Goal: Task Accomplishment & Management: Manage account settings

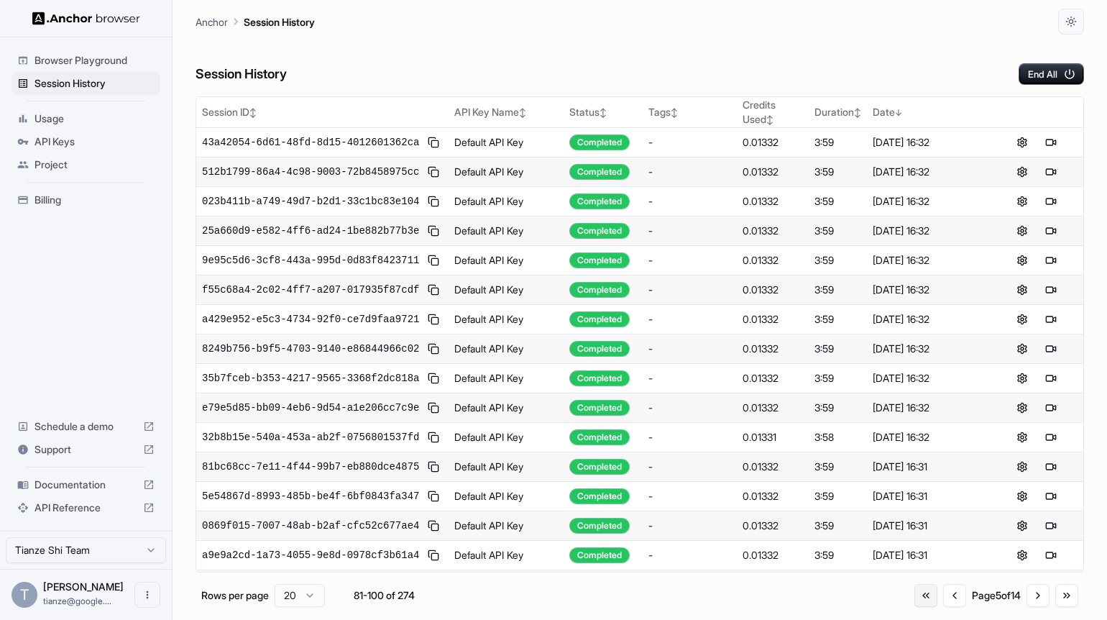
click at [915, 604] on button "Go to first page" at bounding box center [926, 595] width 23 height 23
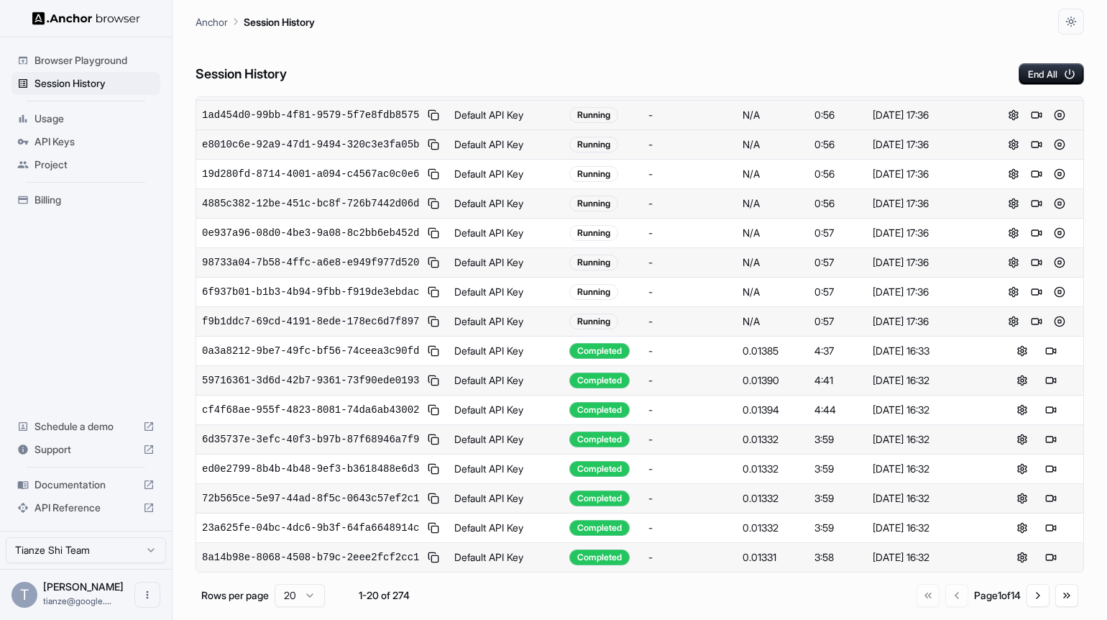
scroll to position [480, 0]
click at [1032, 607] on button "Go to next page" at bounding box center [1038, 595] width 23 height 23
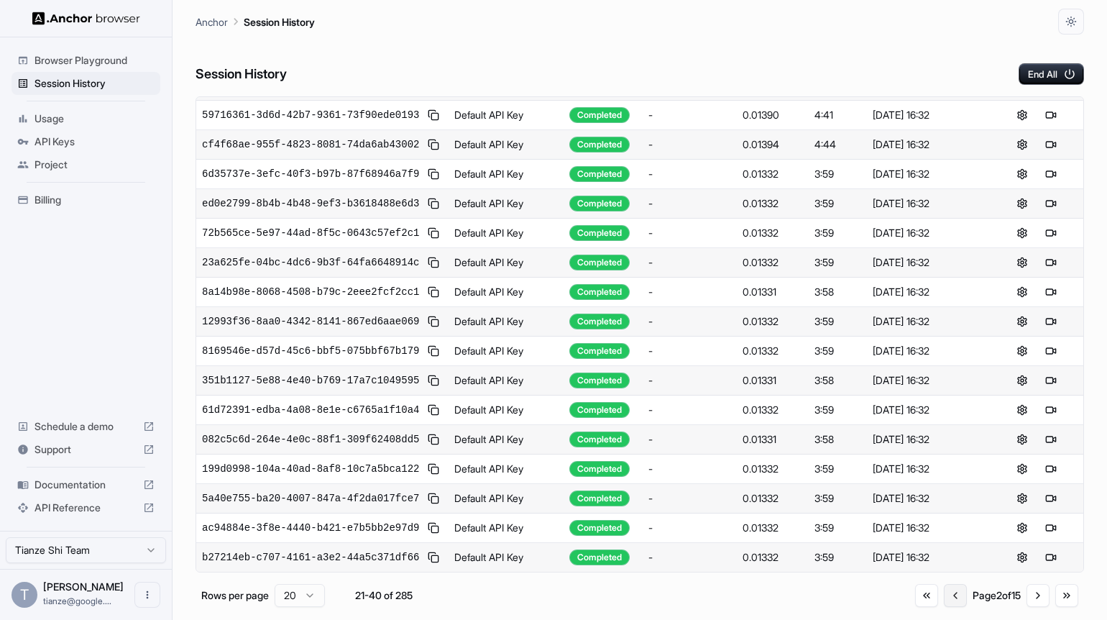
click at [944, 602] on button "Go to previous page" at bounding box center [955, 595] width 23 height 23
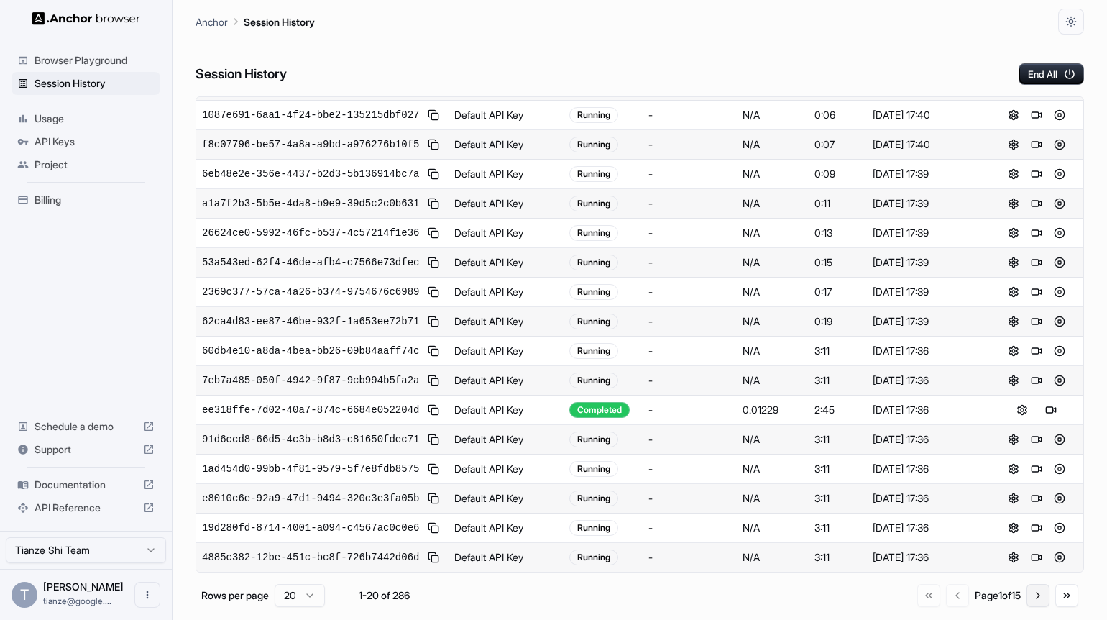
click at [1028, 601] on button "Go to next page" at bounding box center [1038, 595] width 23 height 23
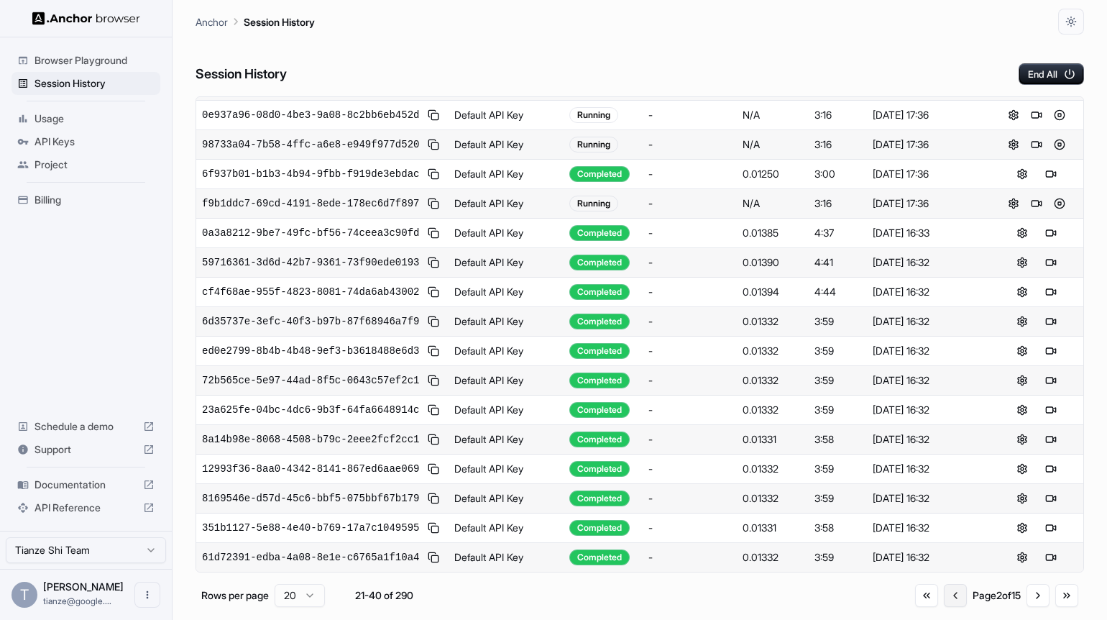
click at [944, 602] on button "Go to previous page" at bounding box center [955, 595] width 23 height 23
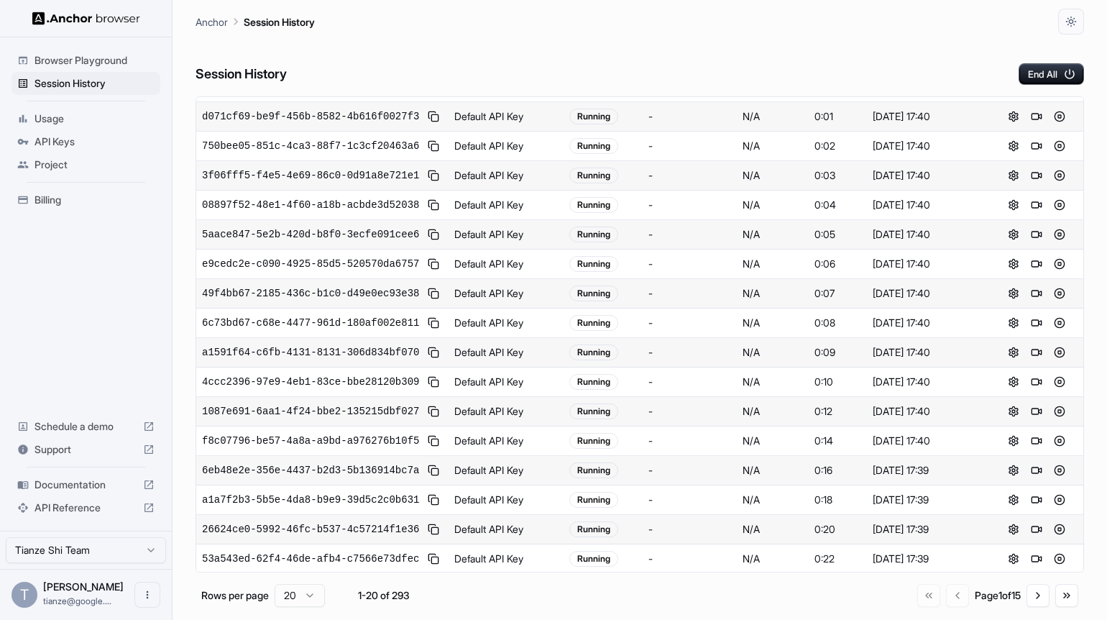
scroll to position [55, 0]
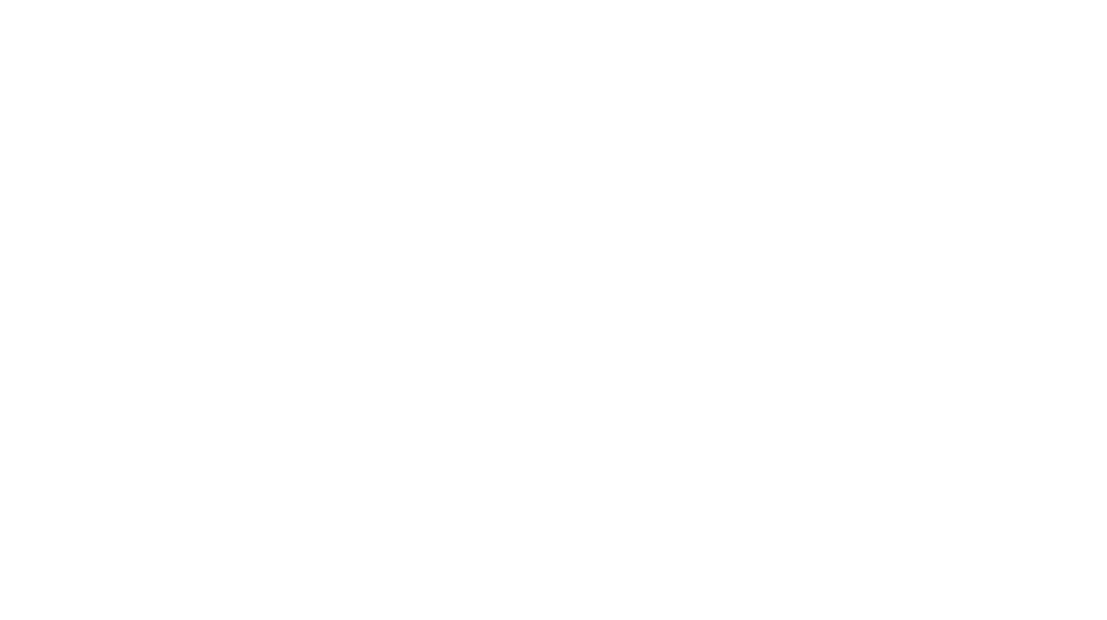
click at [744, 354] on body at bounding box center [553, 310] width 1107 height 620
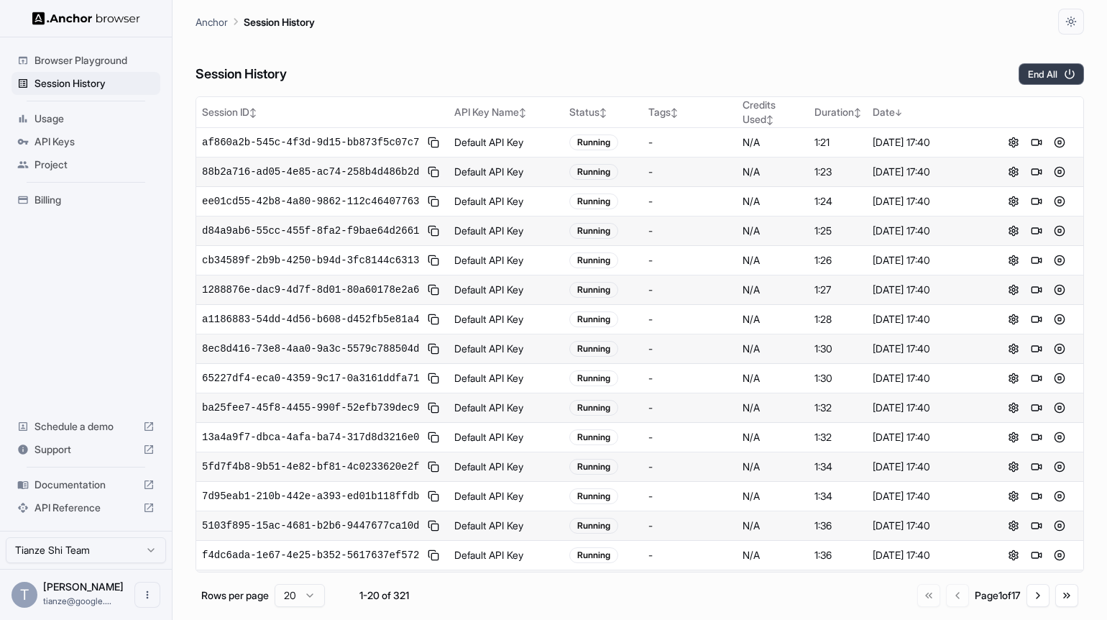
click at [1028, 78] on button "End All" at bounding box center [1051, 74] width 65 height 22
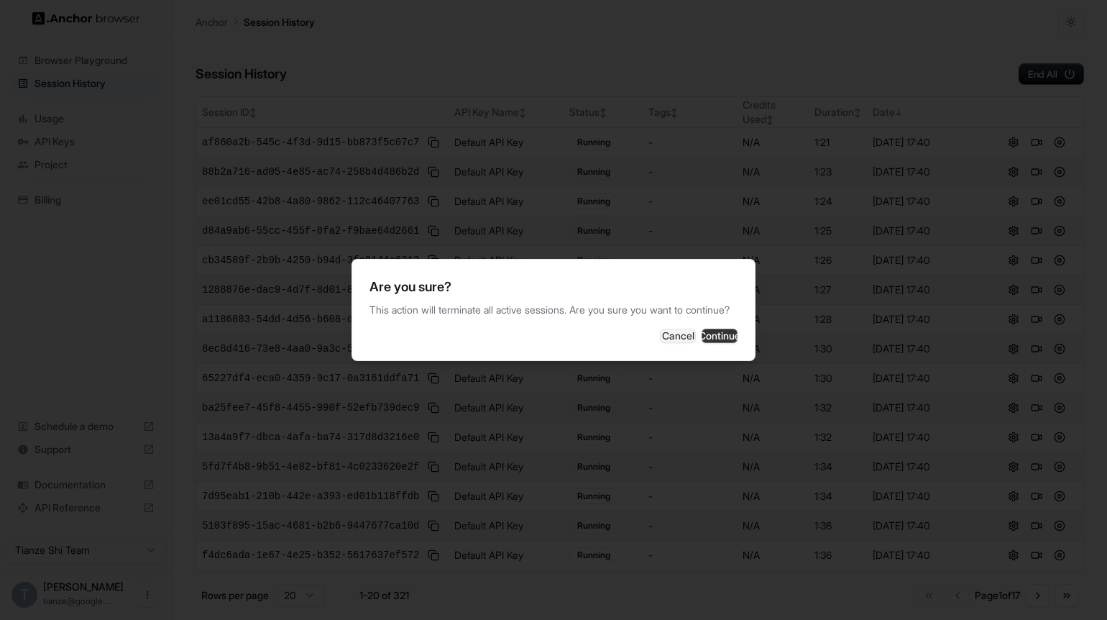
click at [735, 343] on button "Continue" at bounding box center [720, 336] width 36 height 14
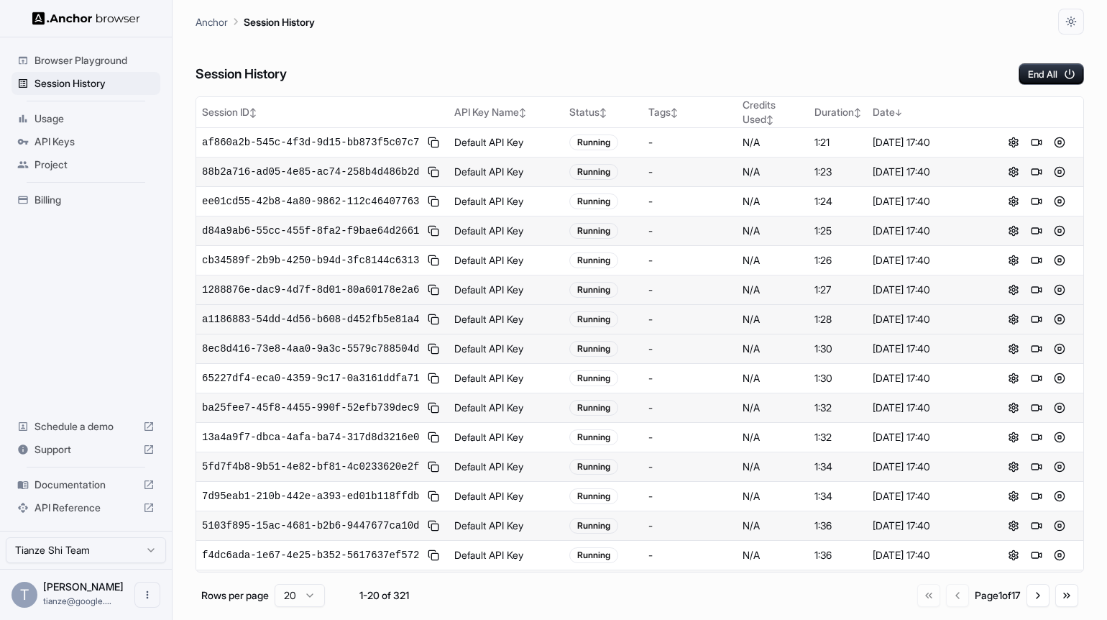
scroll to position [480, 0]
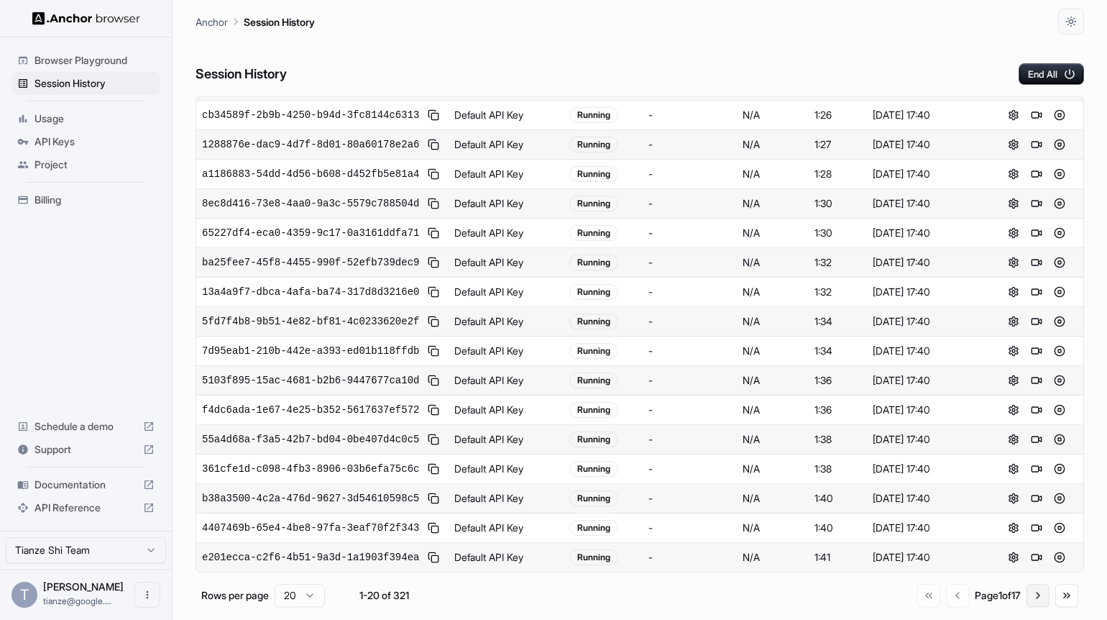
click at [1033, 605] on button "Go to next page" at bounding box center [1038, 595] width 23 height 23
click at [1028, 605] on button "Go to next page" at bounding box center [1038, 595] width 23 height 23
click at [915, 604] on button "Go to first page" at bounding box center [926, 595] width 23 height 23
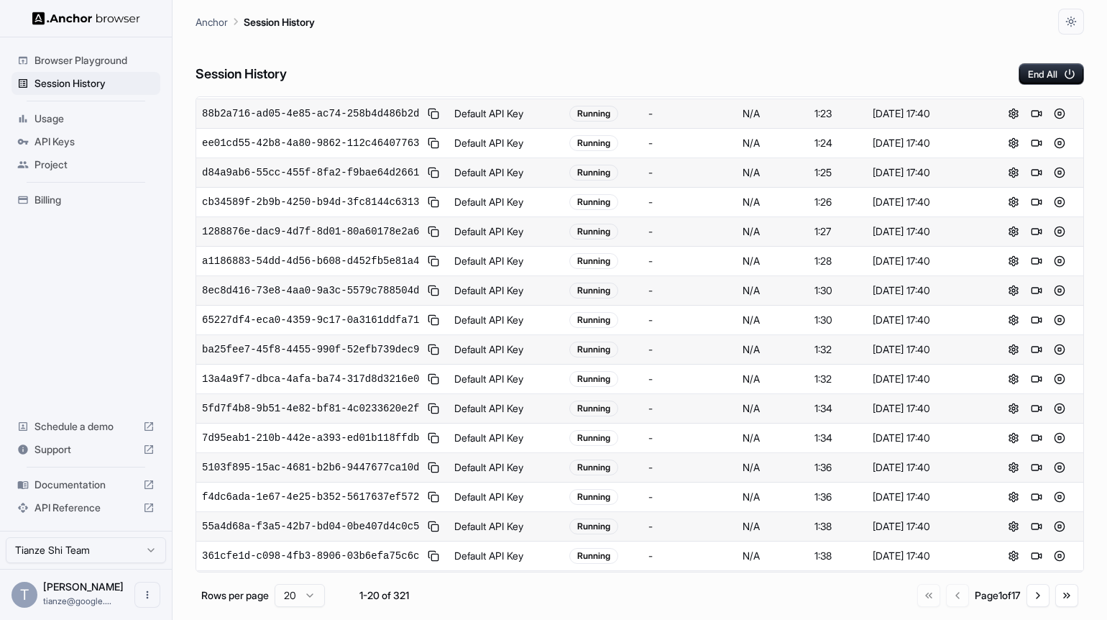
scroll to position [0, 0]
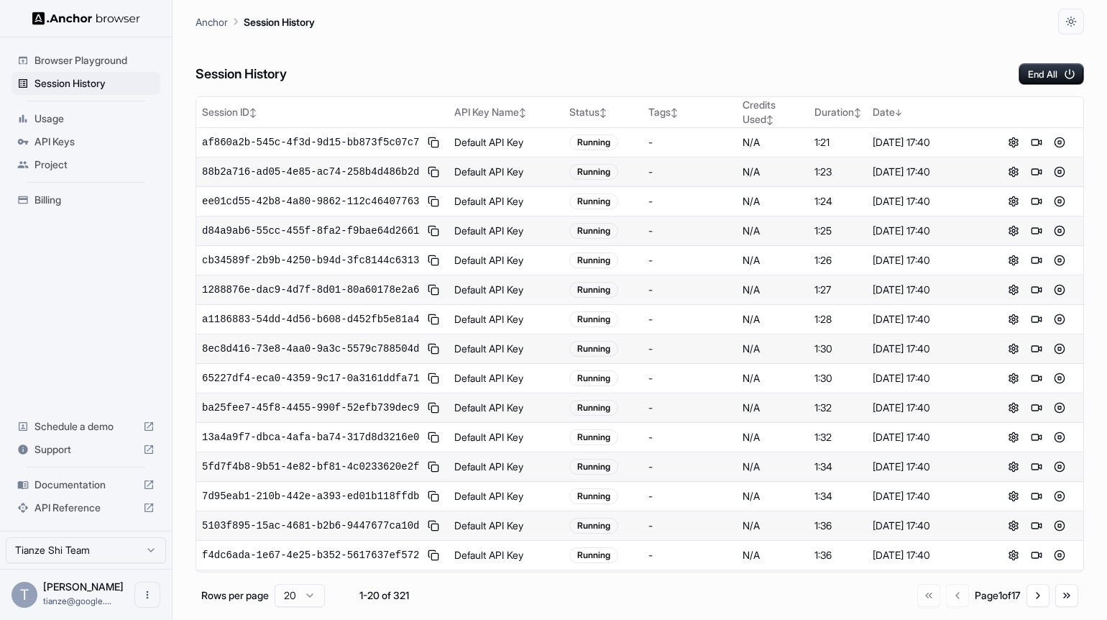
click at [721, 56] on div "Session History End All" at bounding box center [640, 60] width 889 height 50
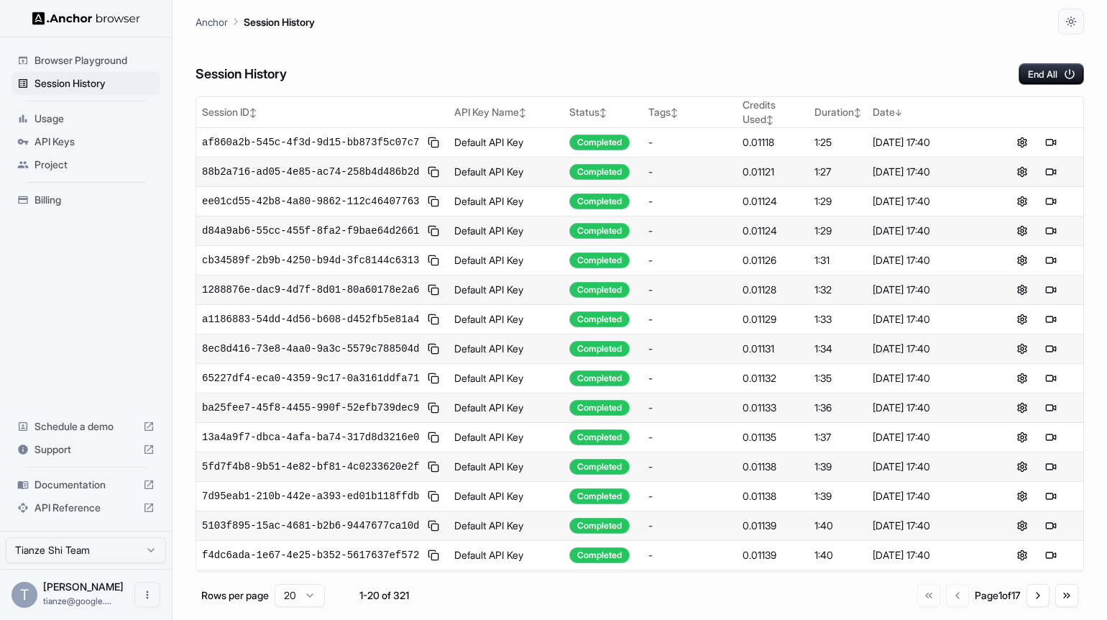
click at [68, 207] on span "Billing" at bounding box center [95, 200] width 120 height 14
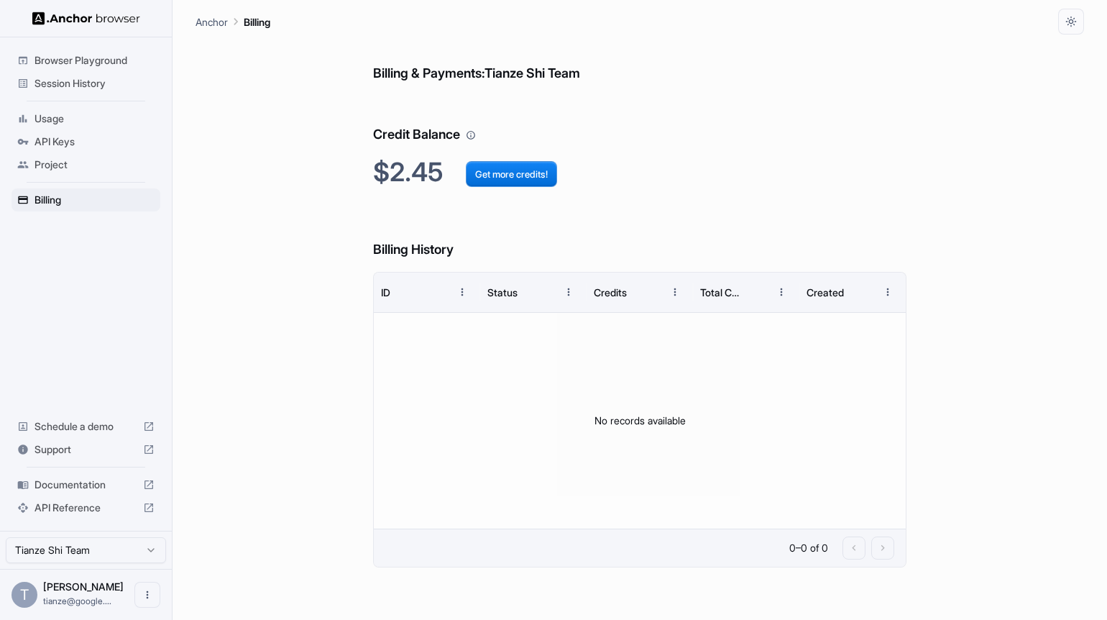
click at [74, 95] on div "Session History" at bounding box center [86, 83] width 149 height 23
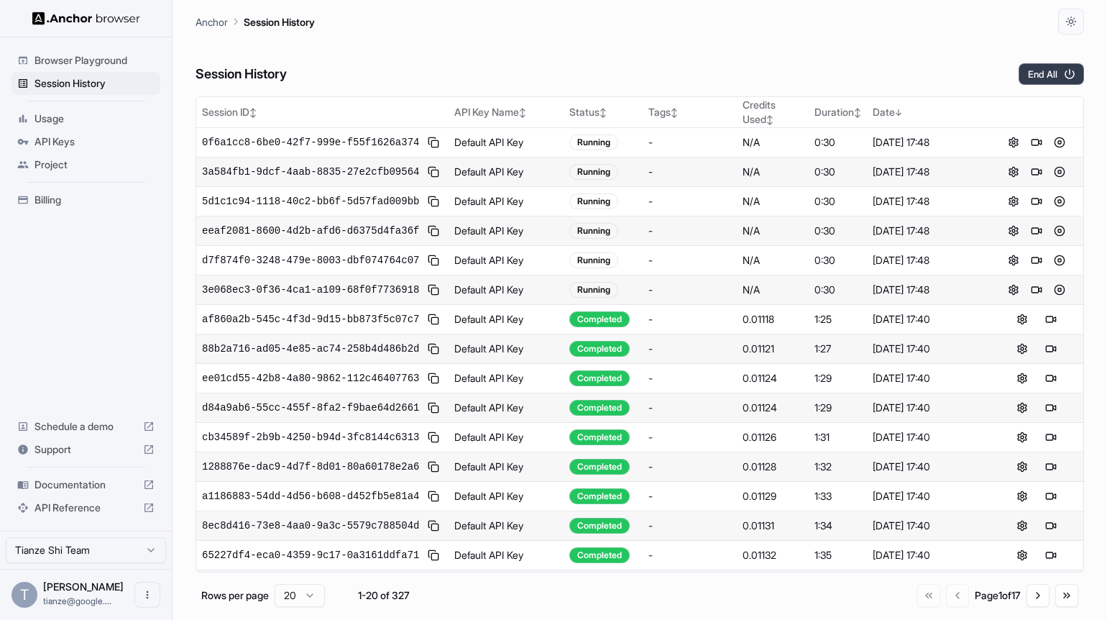
click at [1053, 78] on button "End All" at bounding box center [1051, 74] width 65 height 22
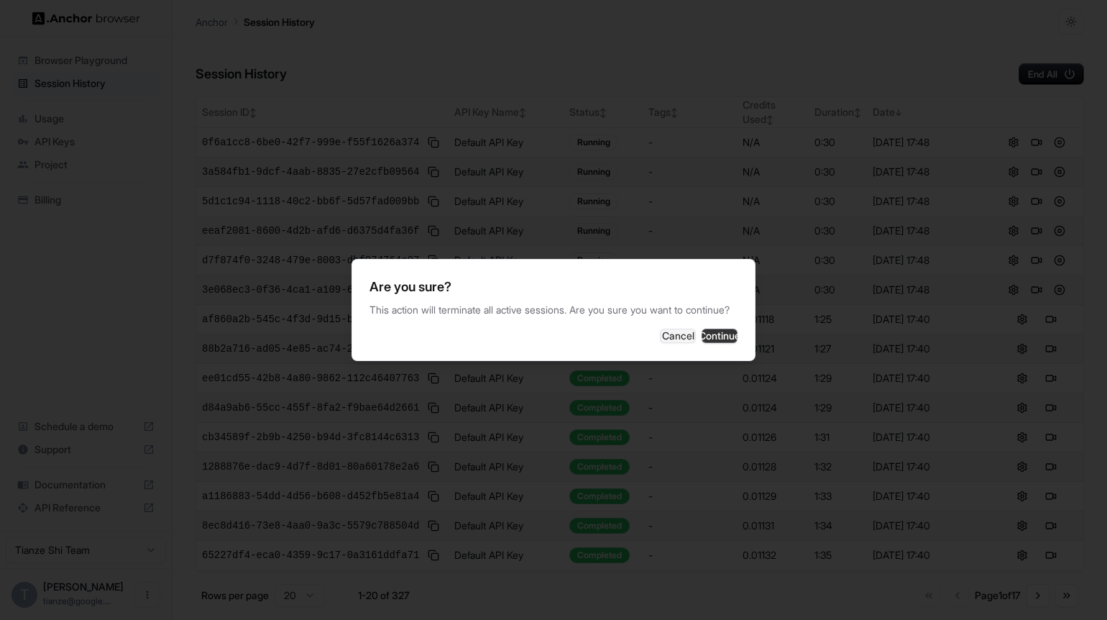
click at [723, 343] on button "Continue" at bounding box center [720, 336] width 36 height 14
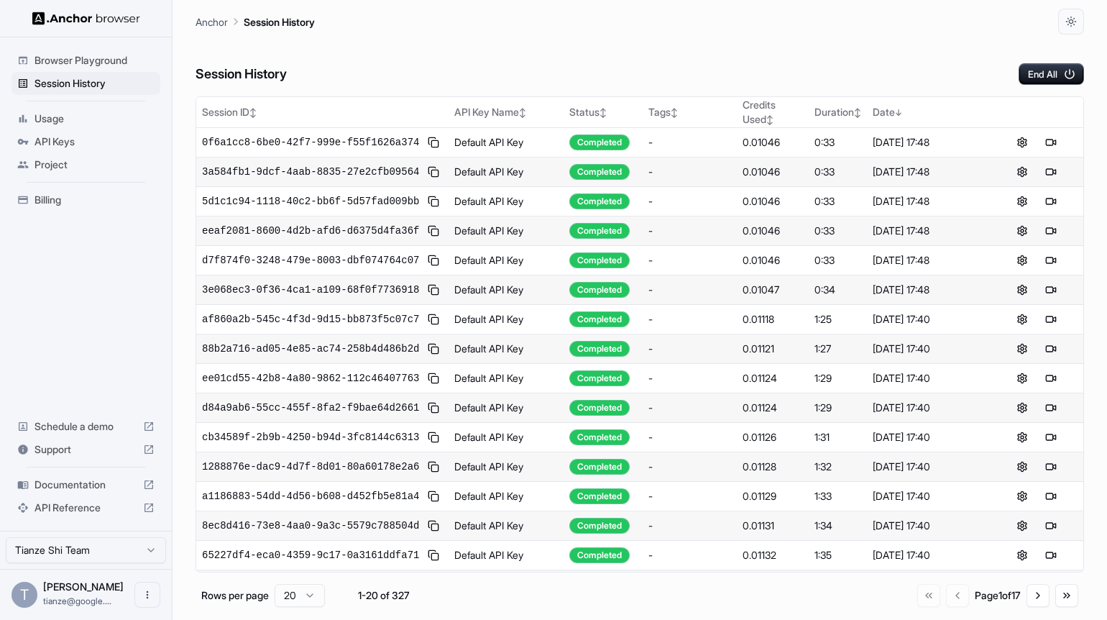
click at [566, 68] on div "Session History End All" at bounding box center [640, 60] width 889 height 50
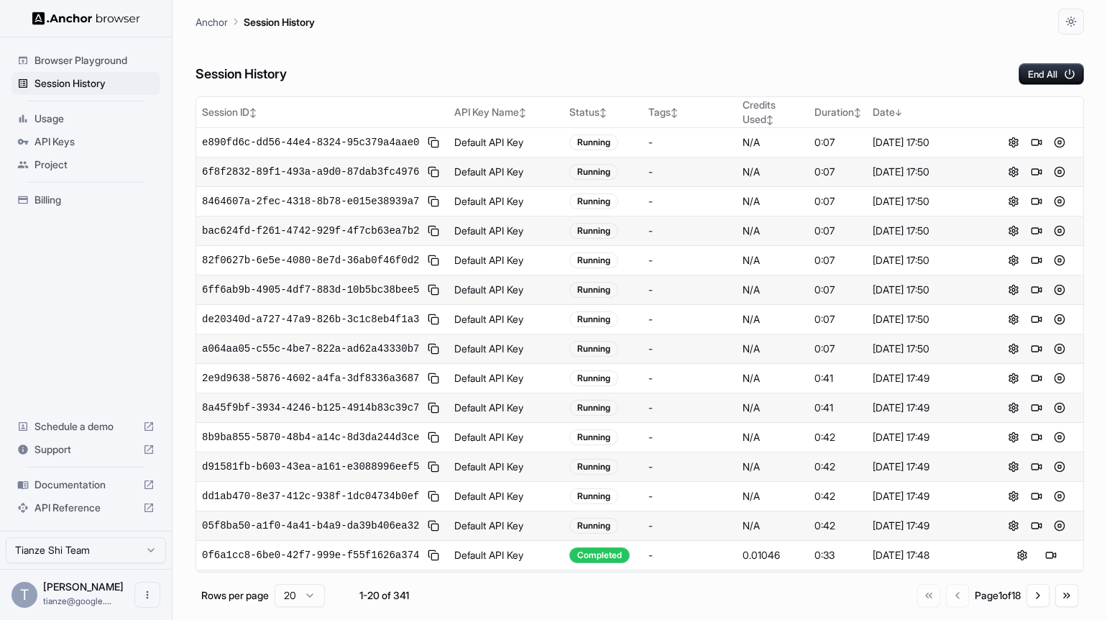
scroll to position [480, 0]
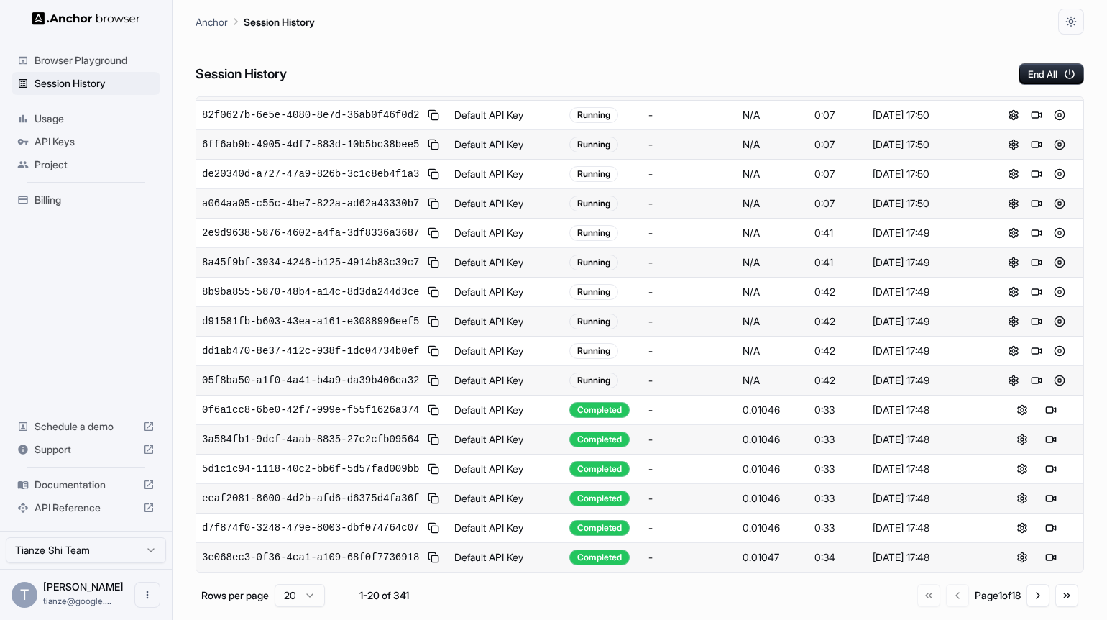
click at [58, 217] on ul "Browser Playground Session History Usage API Keys Project Billing" at bounding box center [86, 130] width 160 height 174
click at [58, 207] on span "Billing" at bounding box center [95, 200] width 120 height 14
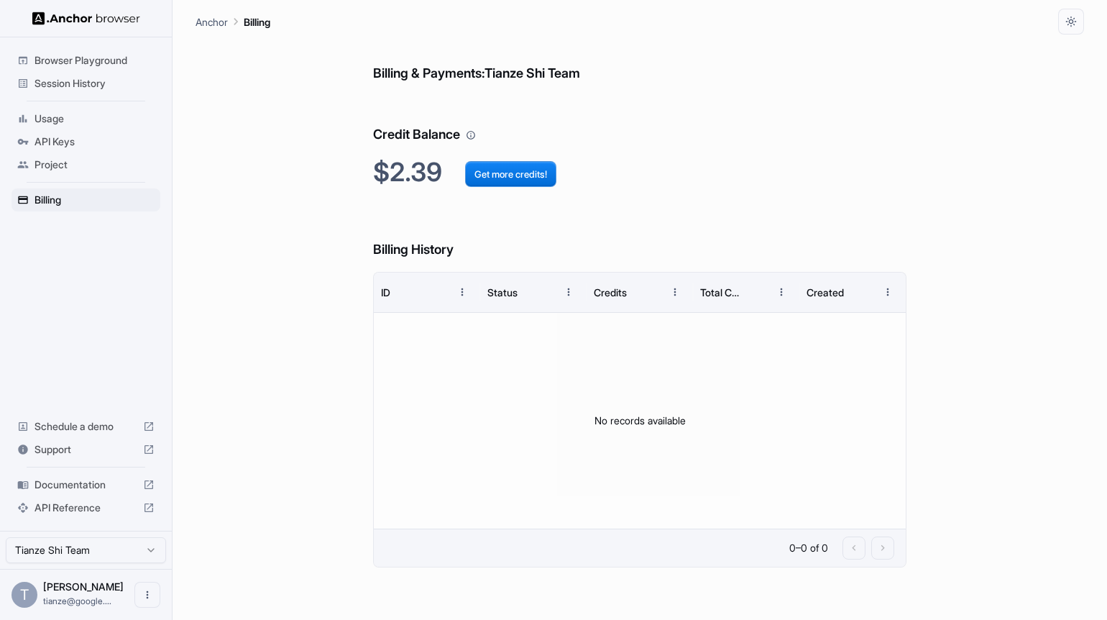
click at [84, 82] on span "Session History" at bounding box center [95, 83] width 120 height 14
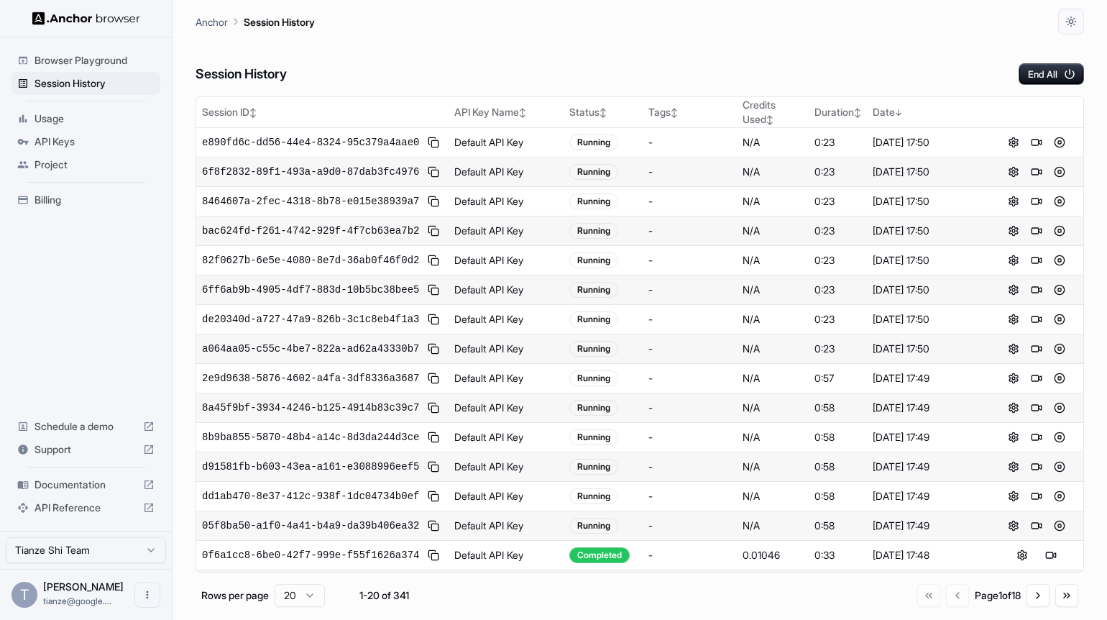
click at [68, 542] on html "Browser Playground Session History Usage API Keys Project Billing Schedule a de…" at bounding box center [553, 310] width 1107 height 620
click at [88, 269] on div "Browser Playground Session History Usage API Keys Project Billing Schedule a de…" at bounding box center [86, 283] width 172 height 493
click at [91, 78] on span "Session History" at bounding box center [95, 83] width 120 height 14
click at [98, 67] on span "Browser Playground" at bounding box center [95, 60] width 120 height 14
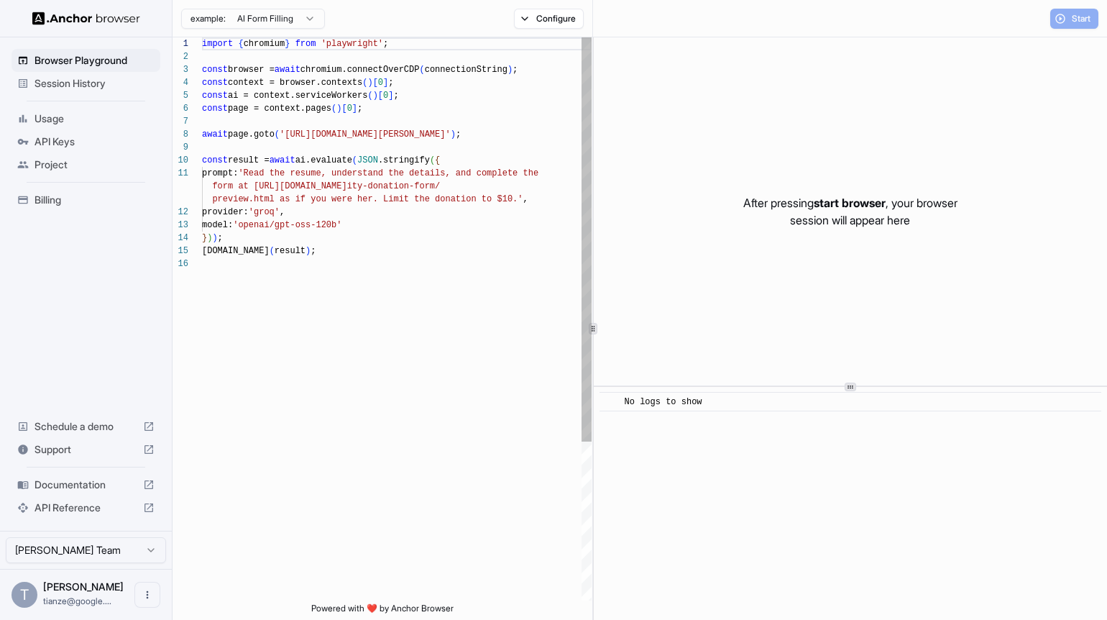
scroll to position [129, 0]
click at [96, 89] on span "Session History" at bounding box center [95, 83] width 120 height 14
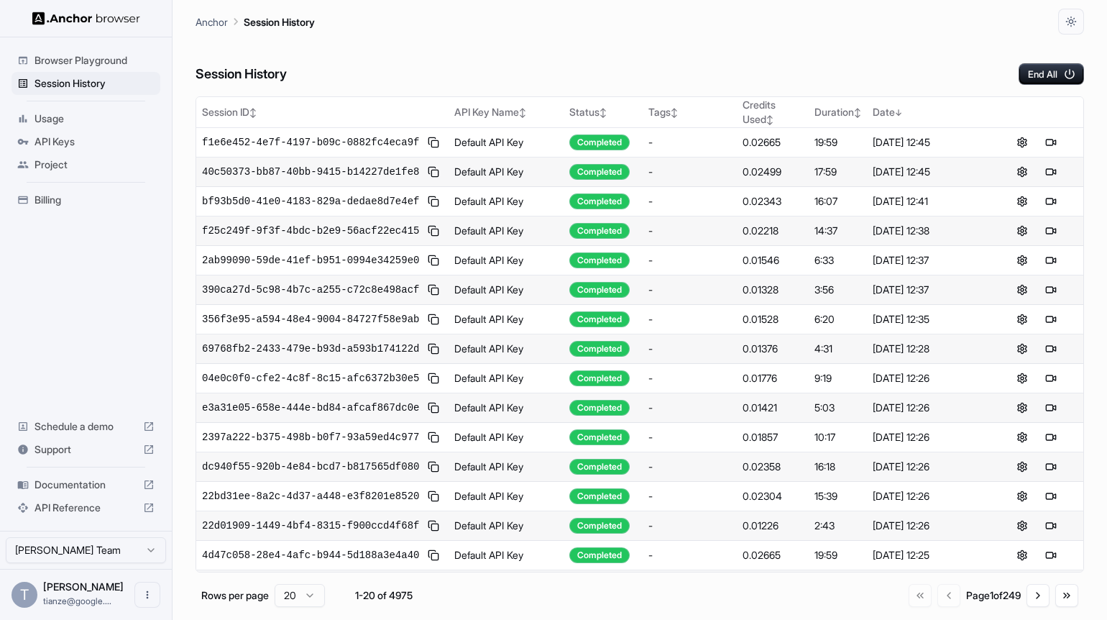
click at [63, 207] on span "Billing" at bounding box center [95, 200] width 120 height 14
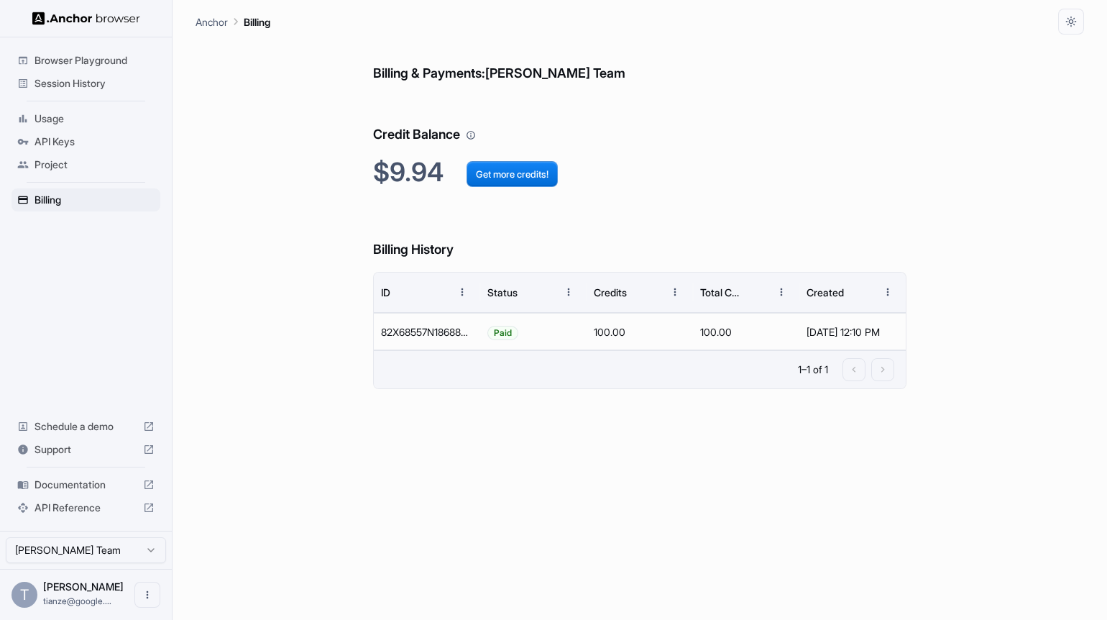
click at [626, 218] on div "Billing & Payments: Omkar Savant Team Credit Balance $9.94 Get more credits! Bi…" at bounding box center [640, 327] width 534 height 585
click at [87, 547] on html "Browser Playground Session History Usage API Keys Project Billing Schedule a de…" at bounding box center [553, 310] width 1107 height 620
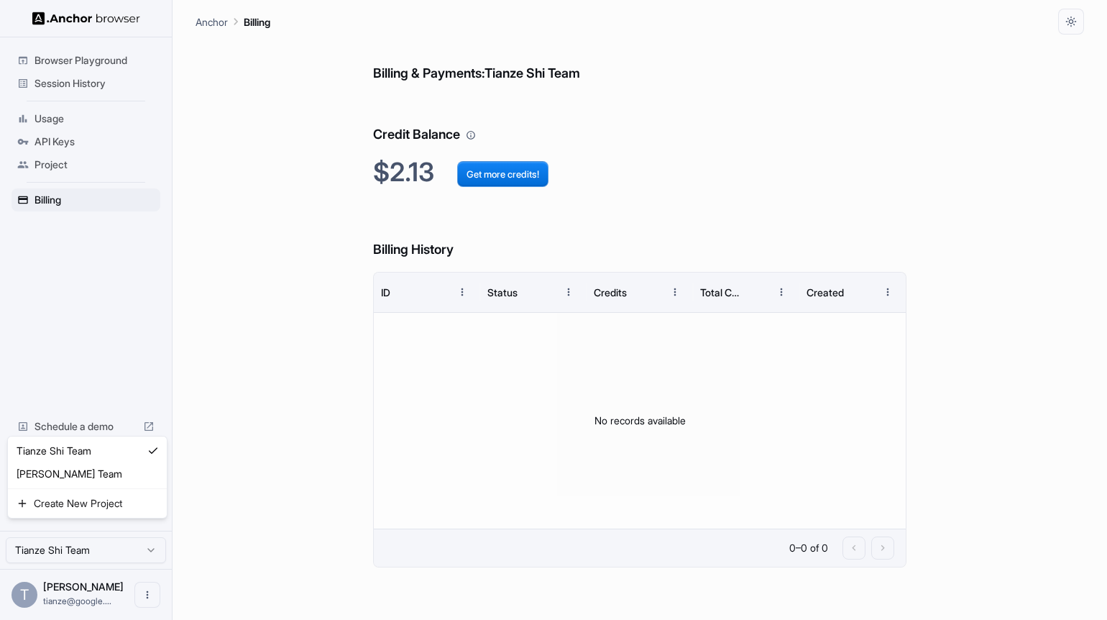
click at [83, 544] on html "Browser Playground Session History Usage API Keys Project Billing Schedule a de…" at bounding box center [553, 310] width 1107 height 620
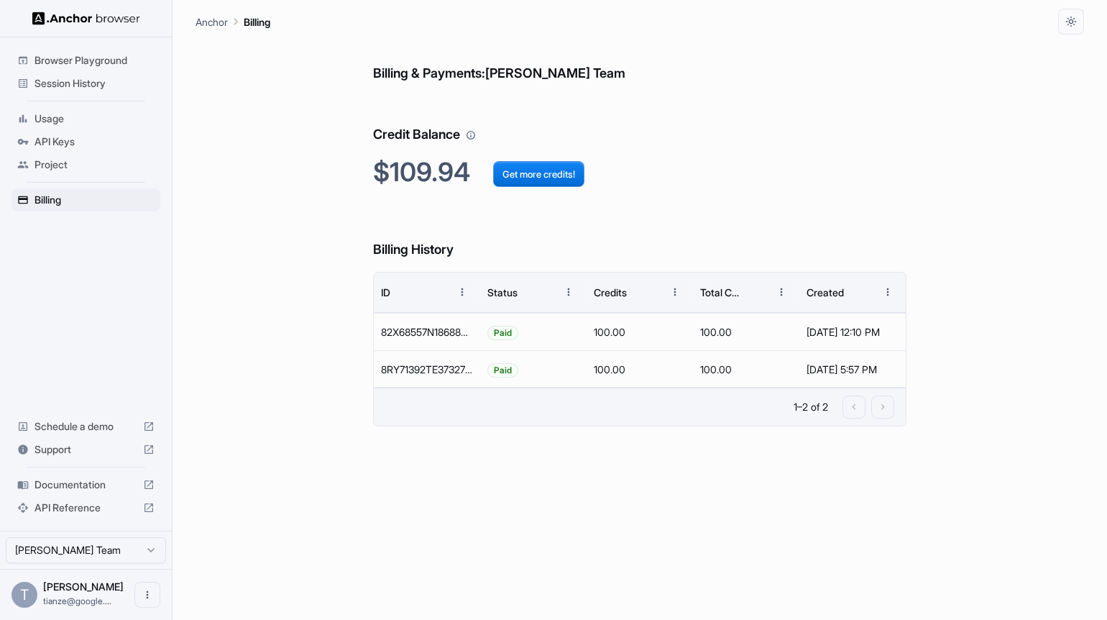
click at [295, 319] on div "Billing & Payments: Omkar Savant Team Credit Balance $109.94 Get more credits! …" at bounding box center [640, 327] width 889 height 585
